Goal: Transaction & Acquisition: Subscribe to service/newsletter

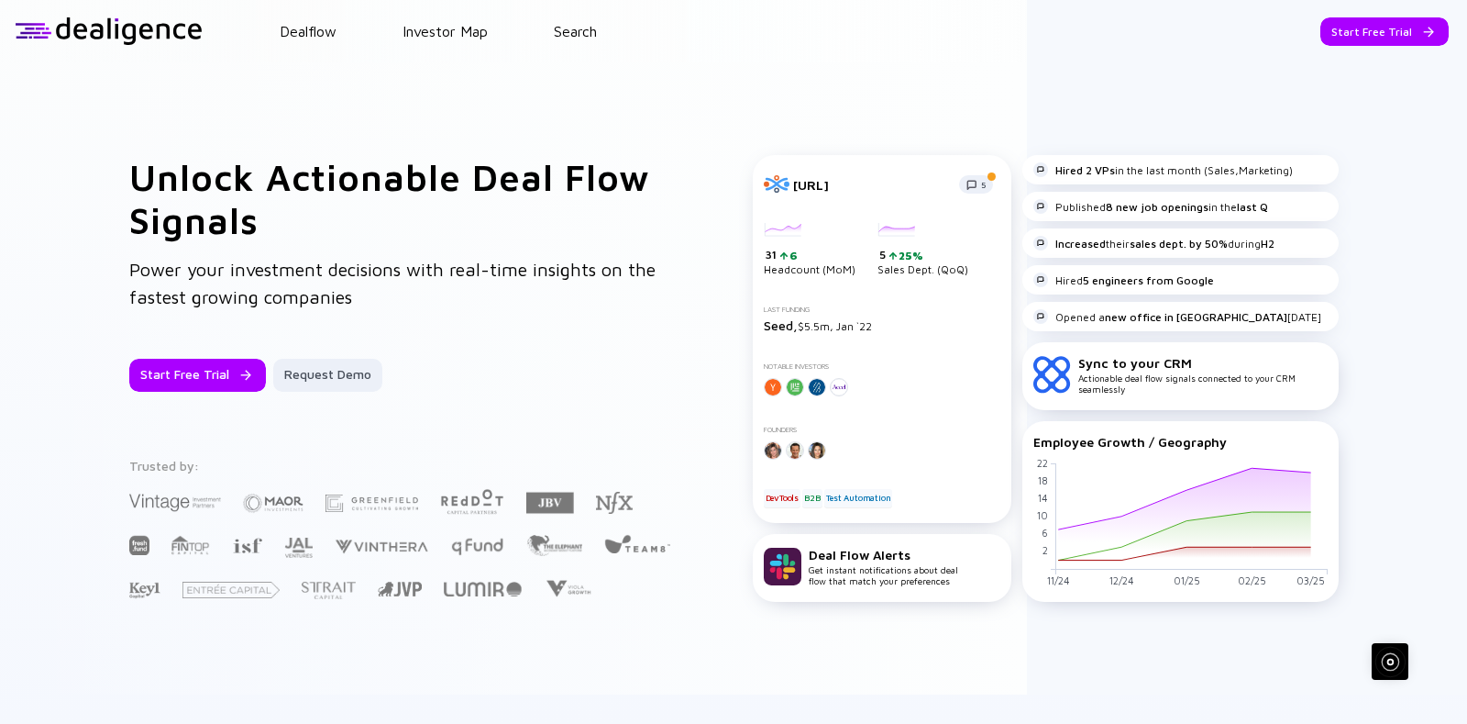
click at [1337, 21] on div "Start Free Trial" at bounding box center [1385, 31] width 128 height 28
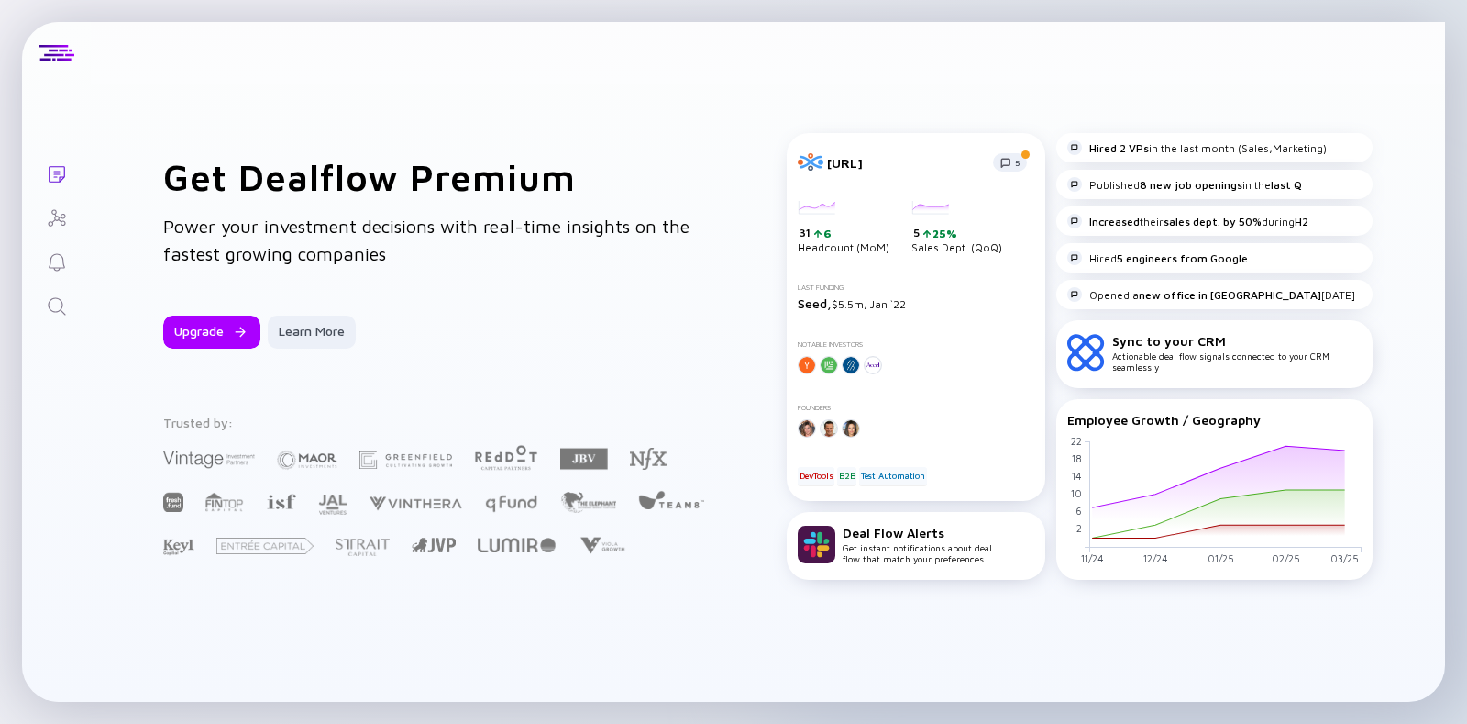
click at [9, 125] on div "Lists Get Dealflow Premium Power your investment decisions with real-time insig…" at bounding box center [733, 362] width 1467 height 724
click at [59, 56] on div at bounding box center [56, 53] width 35 height 17
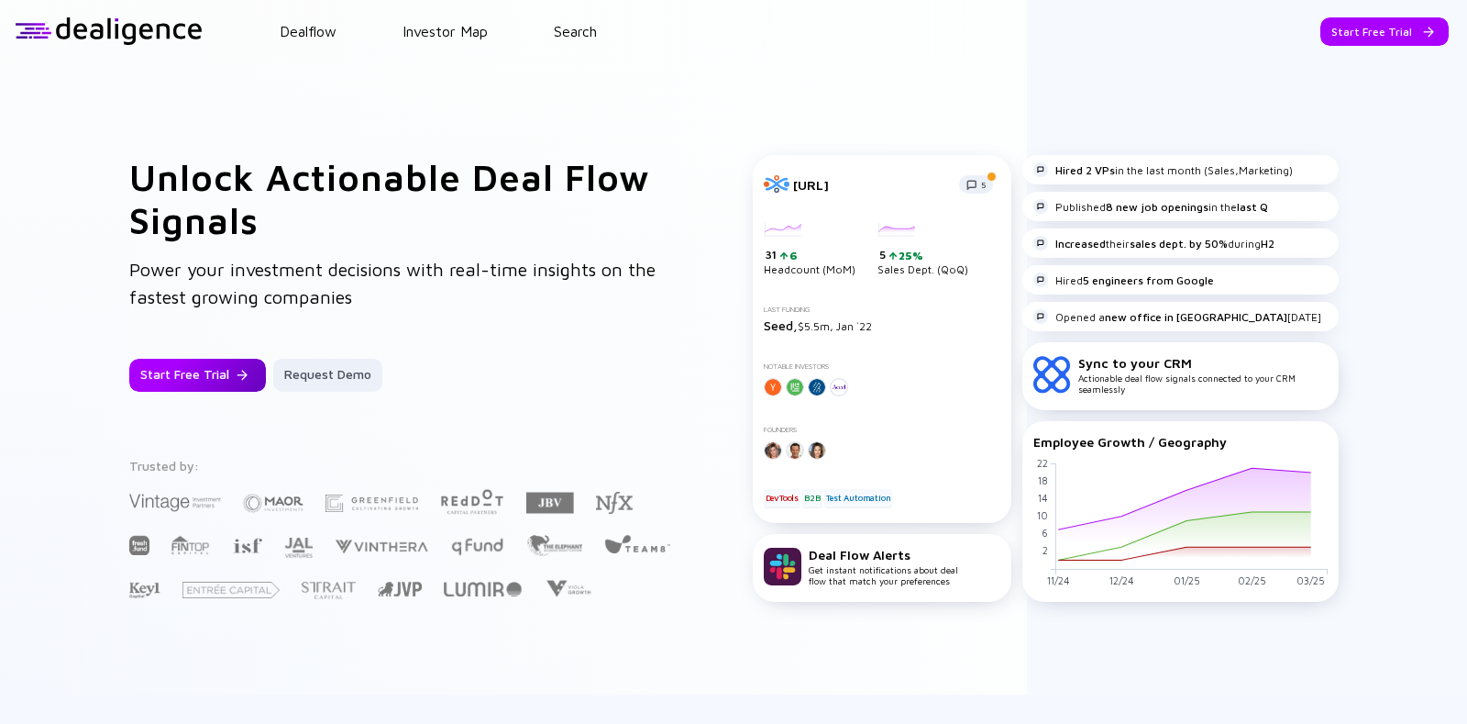
click at [216, 372] on div "Start Free Trial" at bounding box center [197, 375] width 137 height 33
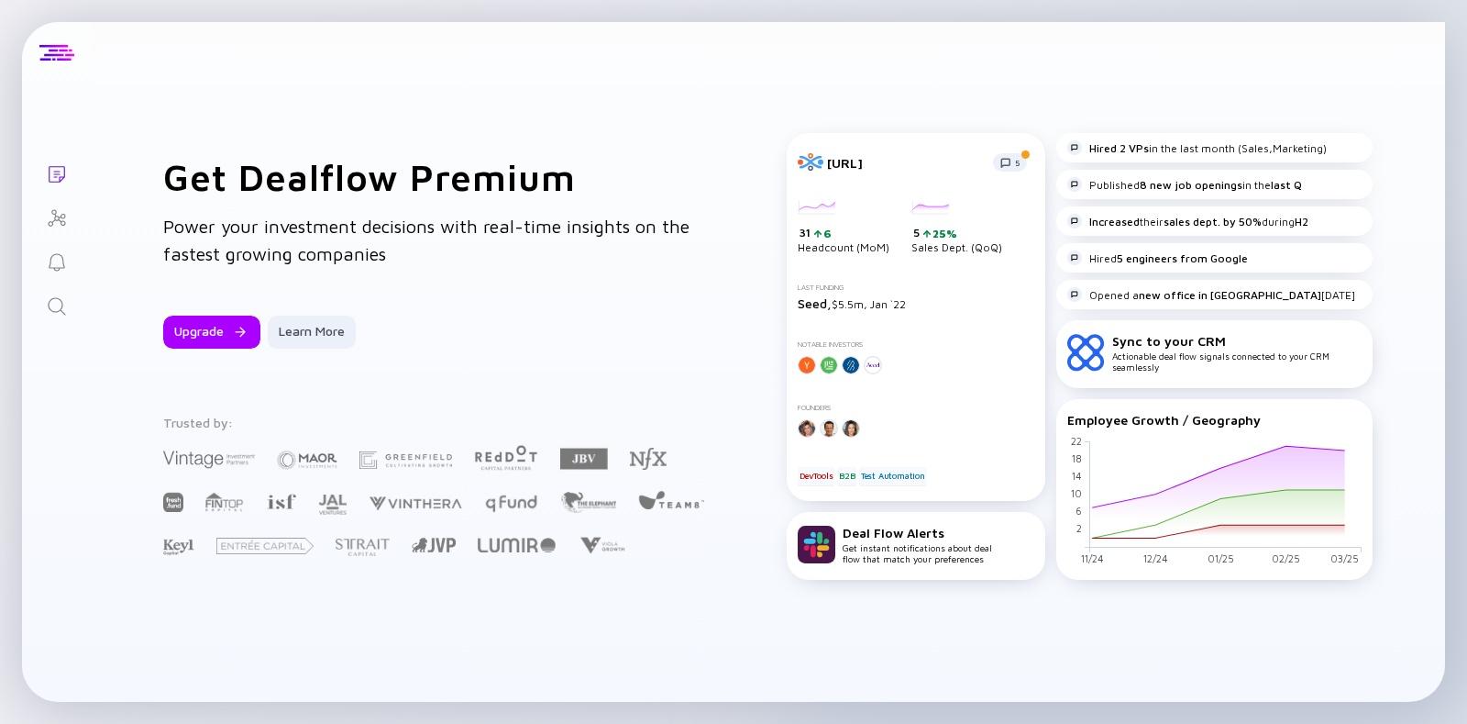
click at [53, 39] on div at bounding box center [56, 53] width 69 height 62
click at [7, 90] on div "Lists Get Dealflow Premium Power your investment decisions with real-time insig…" at bounding box center [733, 362] width 1467 height 724
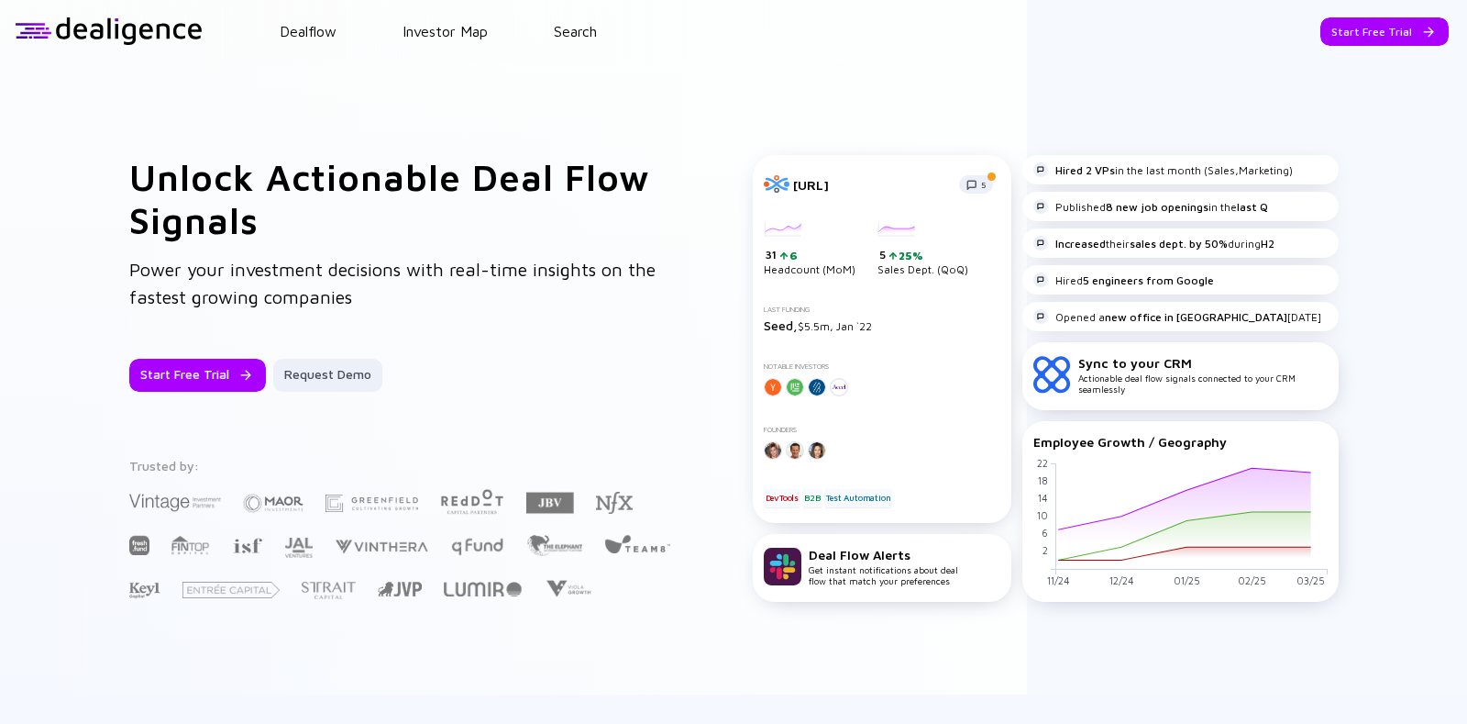
click at [1403, 13] on header "Dealflow Investor Map Search Start Free Trial Dealflow Investor Map Start Free …" at bounding box center [733, 31] width 1467 height 62
click at [1392, 29] on div "Start Free Trial" at bounding box center [1385, 31] width 128 height 28
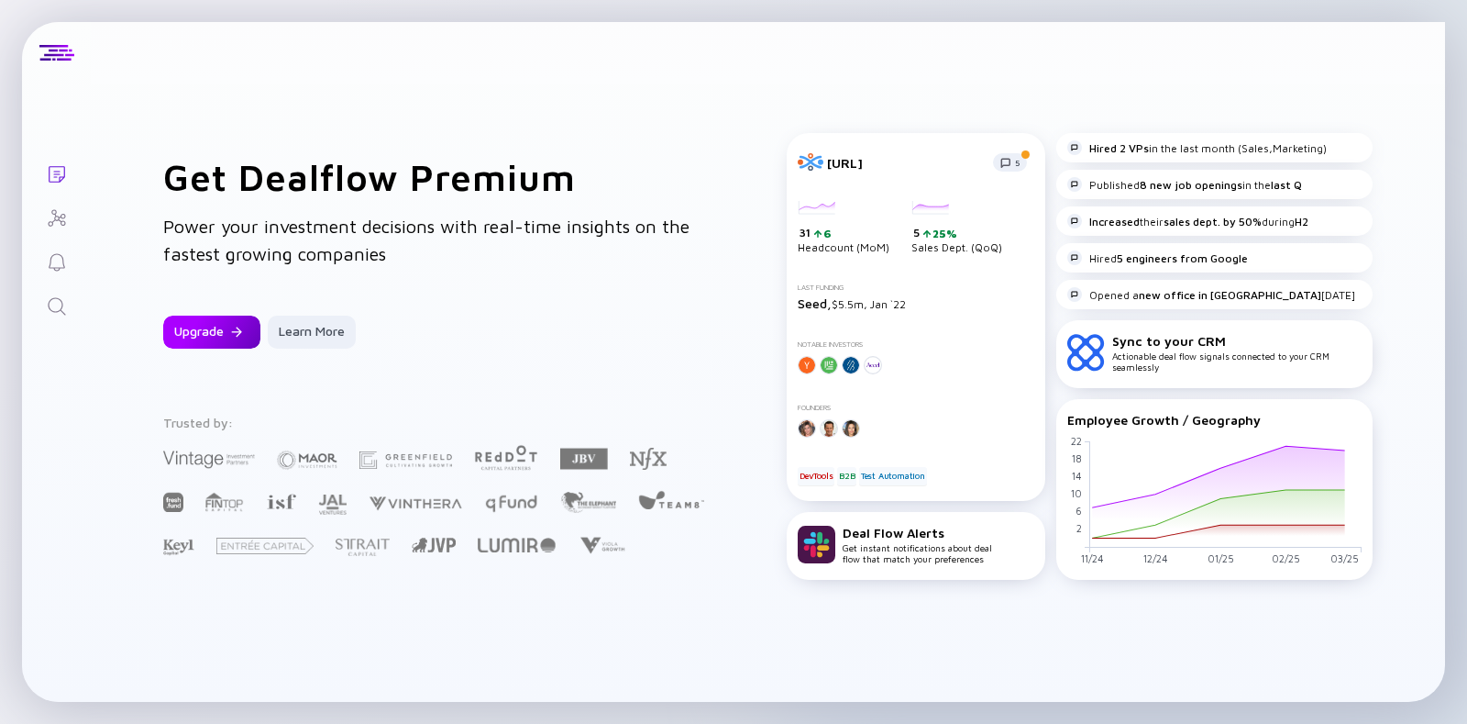
click at [212, 347] on div "Upgrade" at bounding box center [211, 332] width 97 height 33
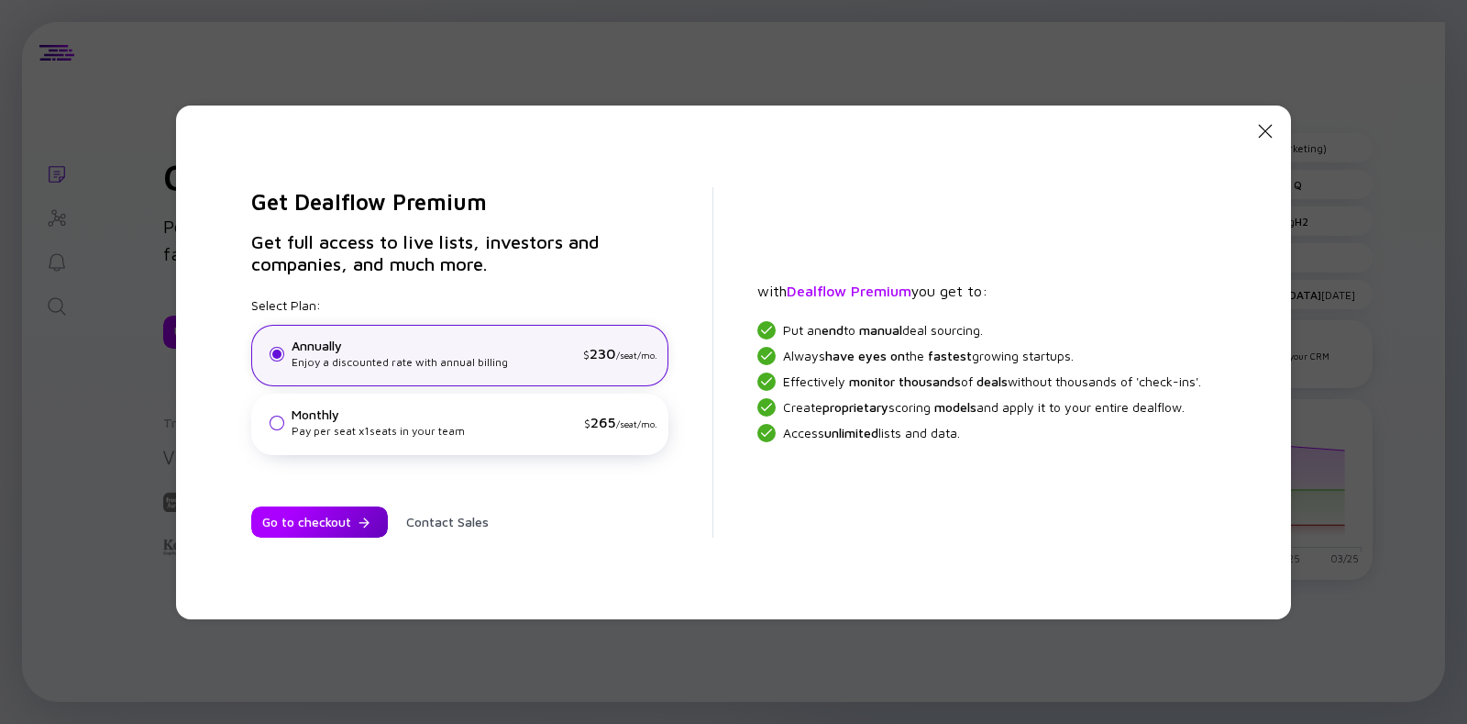
click at [330, 520] on div "Go to checkout" at bounding box center [319, 521] width 137 height 31
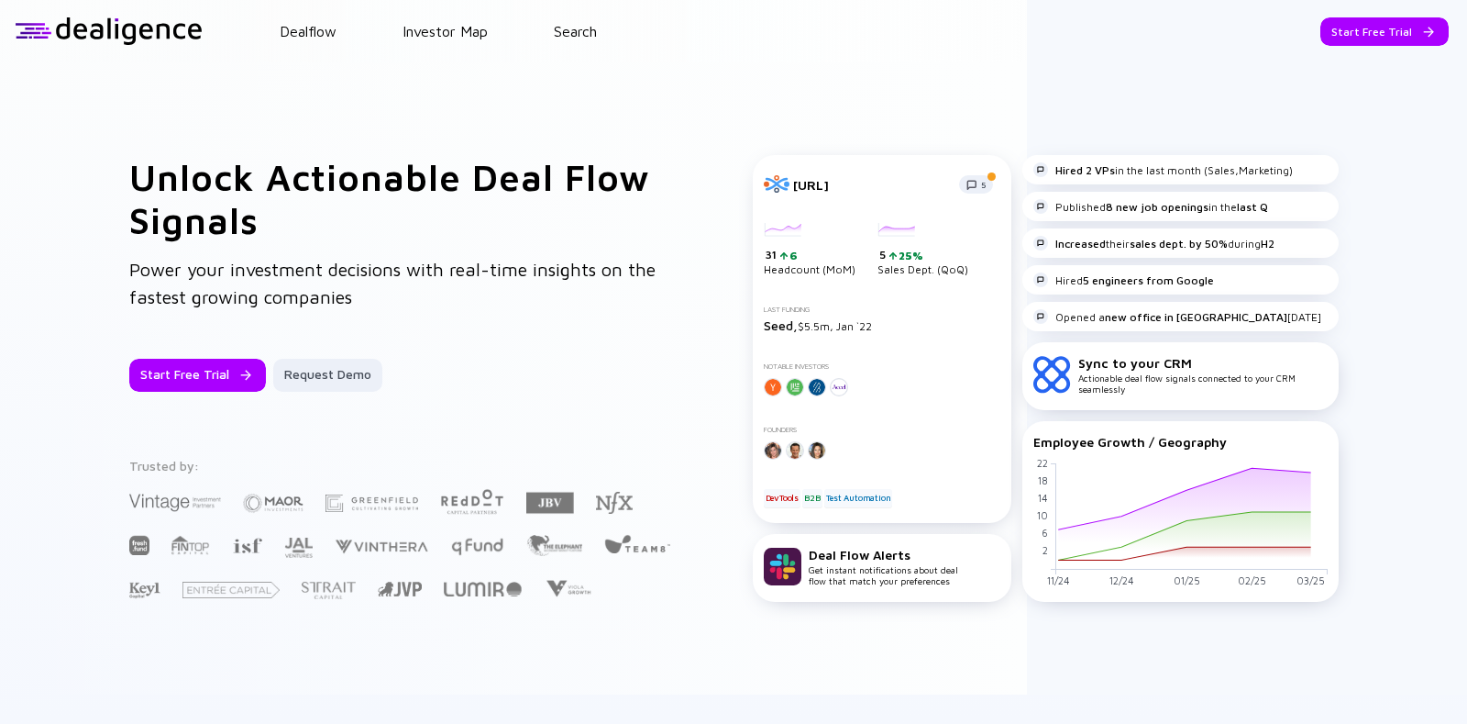
click at [666, 79] on div "Unlock Actionable Deal Flow Signals Power your investment decisions with real-t…" at bounding box center [733, 378] width 1467 height 632
click at [233, 368] on div "Start Free Trial" at bounding box center [197, 375] width 137 height 33
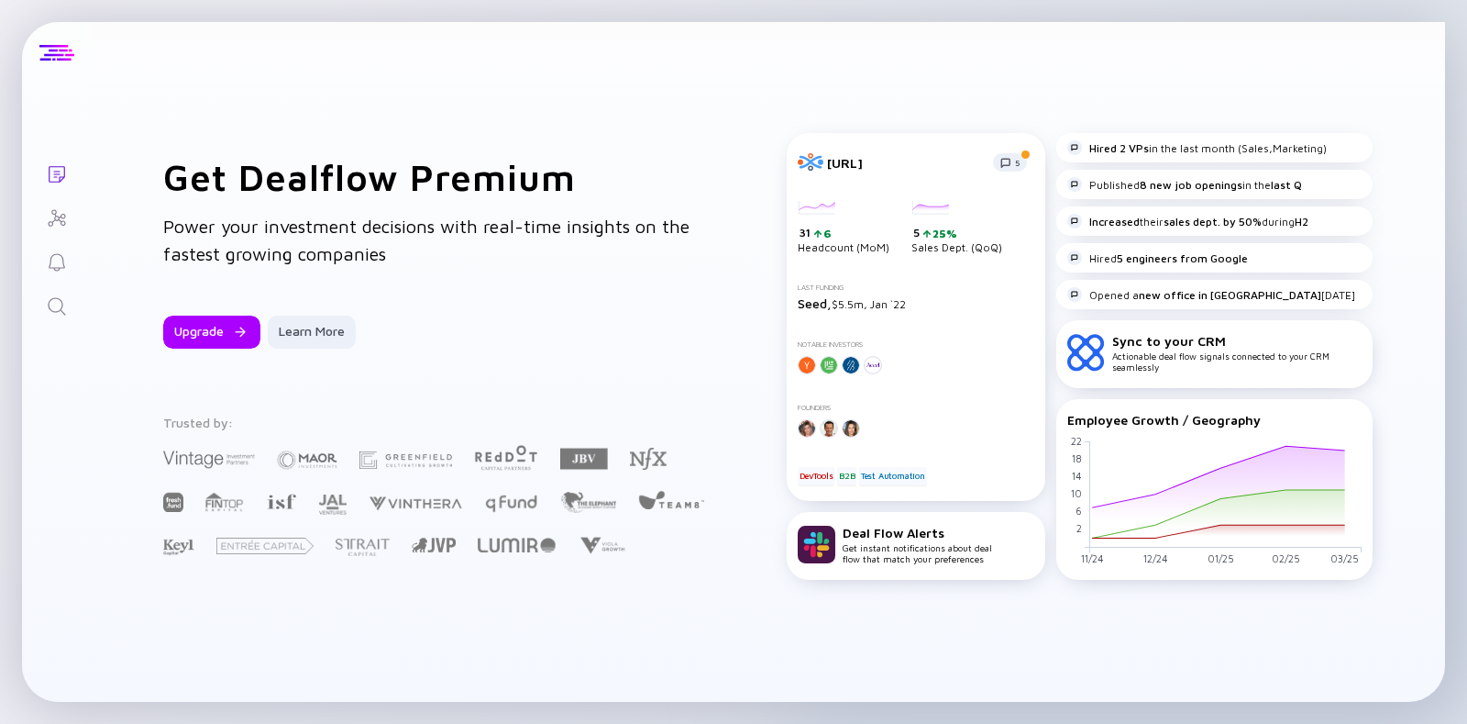
click at [59, 53] on div at bounding box center [56, 53] width 35 height 17
click at [248, 342] on div "Upgrade" at bounding box center [211, 332] width 97 height 33
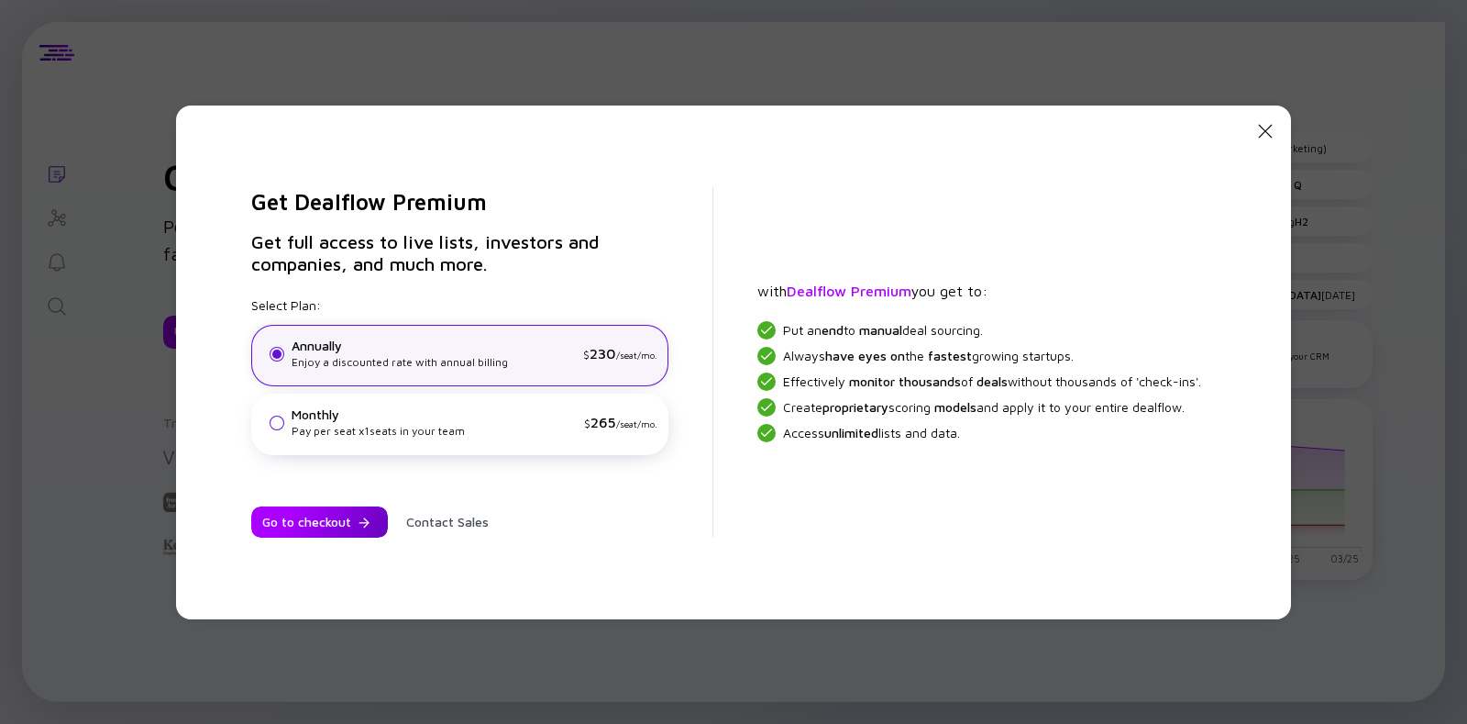
click at [303, 536] on div "Go to checkout" at bounding box center [319, 521] width 137 height 31
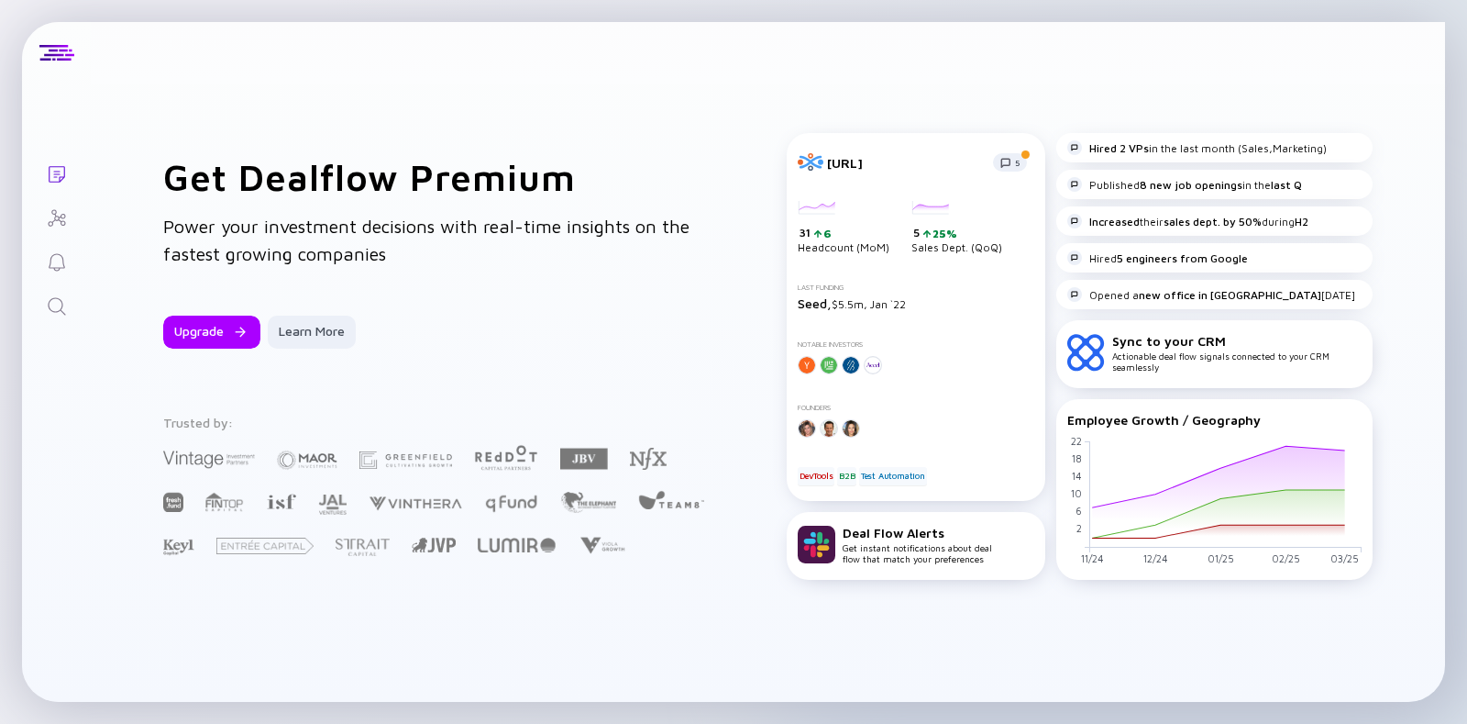
click at [9, 75] on div "Lists Get Dealflow Premium Power your investment decisions with real-time insig…" at bounding box center [733, 362] width 1467 height 724
click at [57, 167] on icon "Lists" at bounding box center [57, 174] width 22 height 22
click at [55, 208] on icon "Investor Map" at bounding box center [57, 218] width 22 height 22
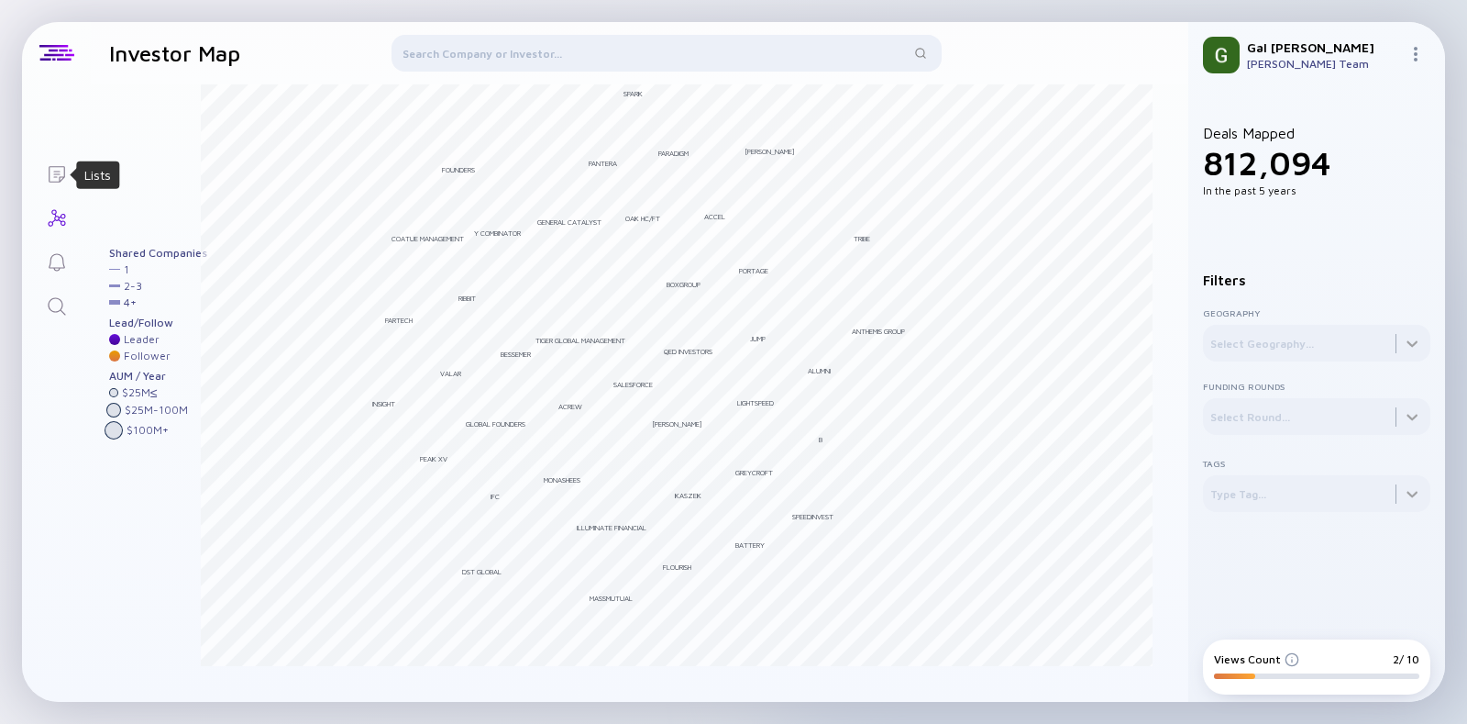
click at [51, 175] on icon "Lists" at bounding box center [57, 174] width 22 height 22
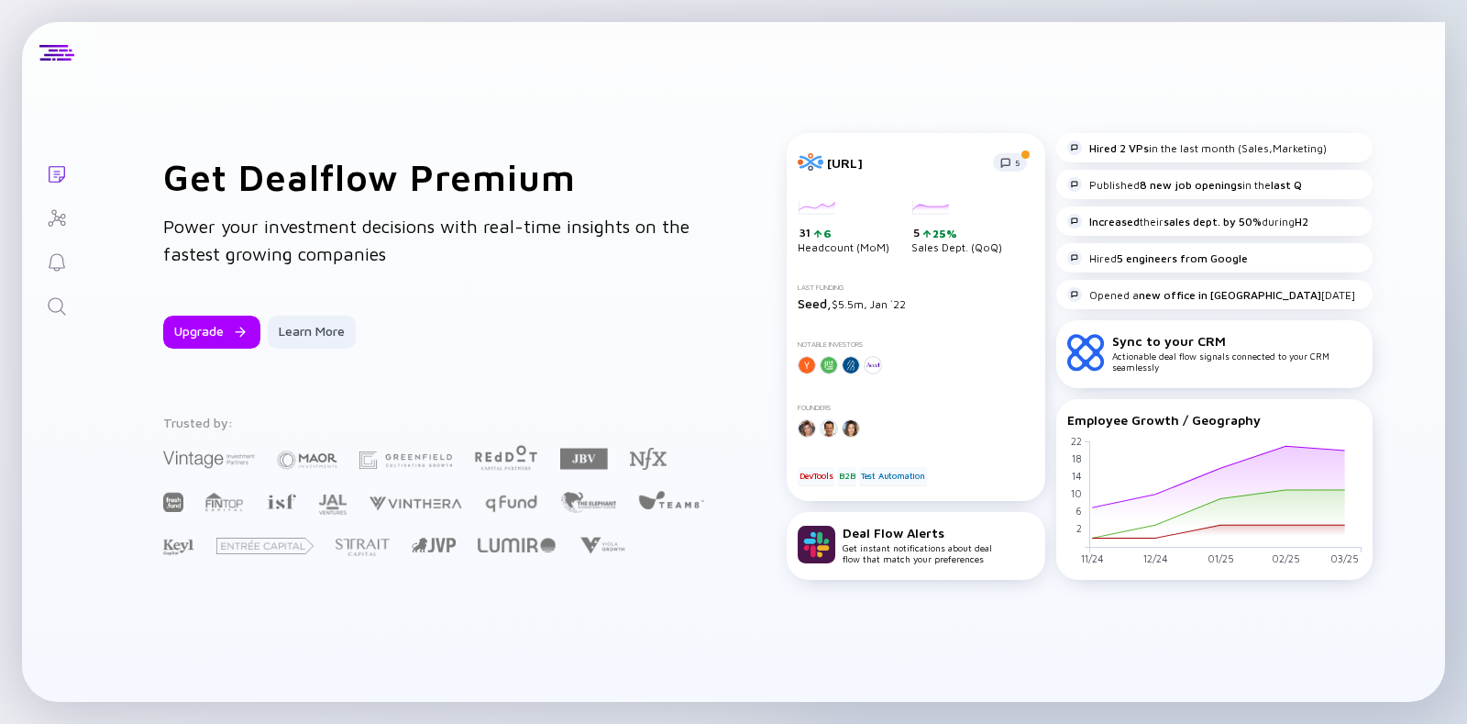
click at [53, 214] on icon "Investor Map" at bounding box center [57, 218] width 22 height 22
